Goal: Communication & Community: Answer question/provide support

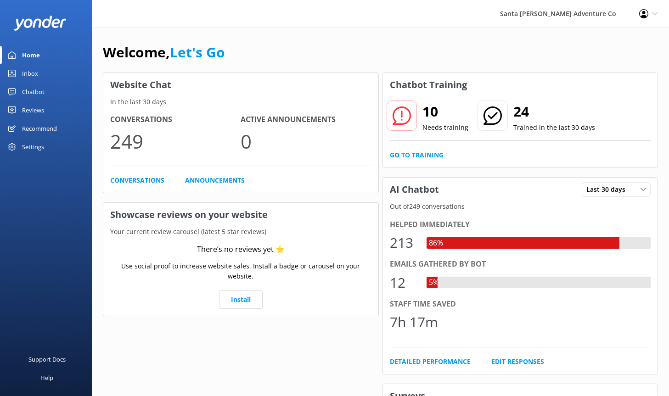
click at [28, 72] on div "Inbox" at bounding box center [30, 73] width 16 height 18
